Goal: Transaction & Acquisition: Subscribe to service/newsletter

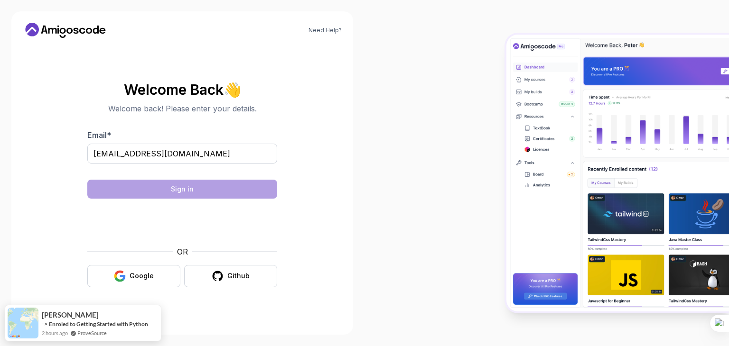
type input "[EMAIL_ADDRESS][DOMAIN_NAME]"
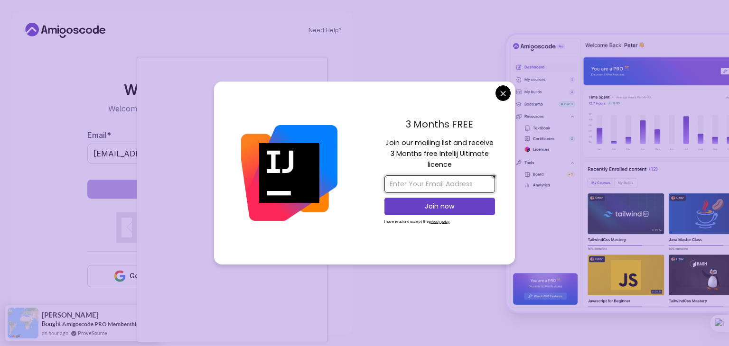
click at [460, 181] on input "email" at bounding box center [439, 185] width 111 height 18
type input "[EMAIL_ADDRESS][DOMAIN_NAME]"
click at [438, 213] on button "Join now" at bounding box center [439, 207] width 111 height 18
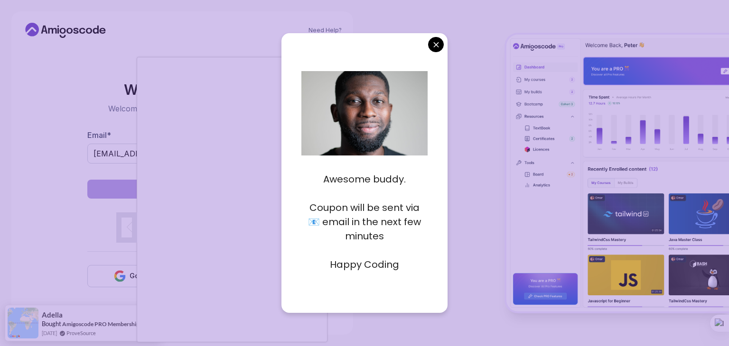
click at [433, 52] on div "Awesome buddy. Coupon will be sent via 📧 email in the next few minutes Happy Co…" at bounding box center [364, 173] width 166 height 280
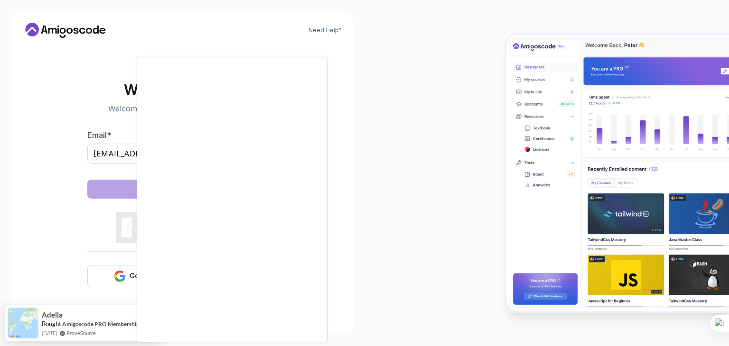
click at [433, 46] on body "Need Help? Welcome Back 👋 Welcome back! Please enter your details. Email * [EMA…" at bounding box center [364, 173] width 729 height 346
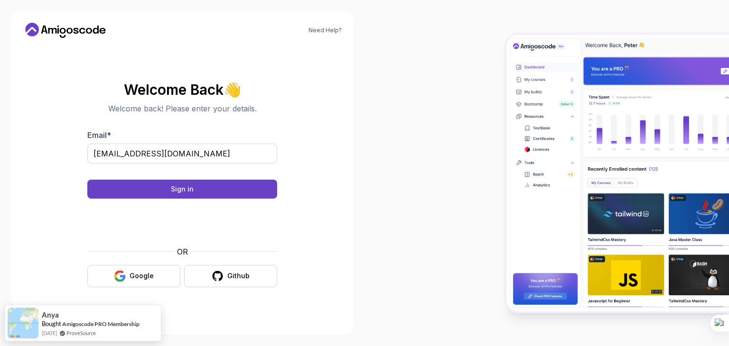
click at [296, 324] on div "Need Help? Welcome Back 👋 Welcome back! Please enter your details. Email * [EMA…" at bounding box center [182, 173] width 342 height 324
click at [194, 182] on form "Email * [EMAIL_ADDRESS][DOMAIN_NAME] Sign in OR Google Github" at bounding box center [182, 209] width 190 height 158
click at [194, 182] on button "Sign in" at bounding box center [182, 189] width 190 height 19
click at [124, 185] on button "Sign in" at bounding box center [182, 189] width 190 height 19
